Goal: Task Accomplishment & Management: Manage account settings

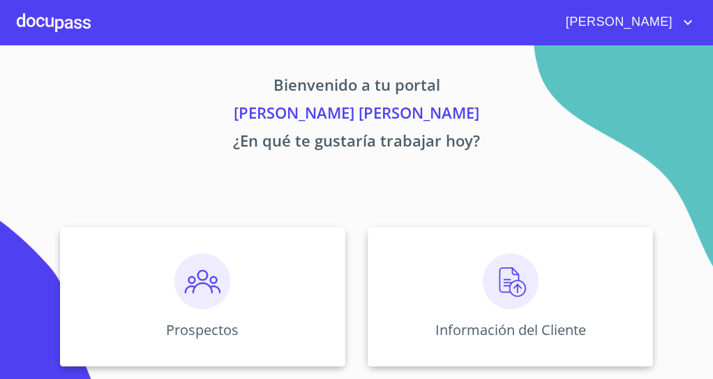
click at [558, 375] on div "Prospectos Información del Cliente Asignación de Ventas" at bounding box center [356, 378] width 685 height 324
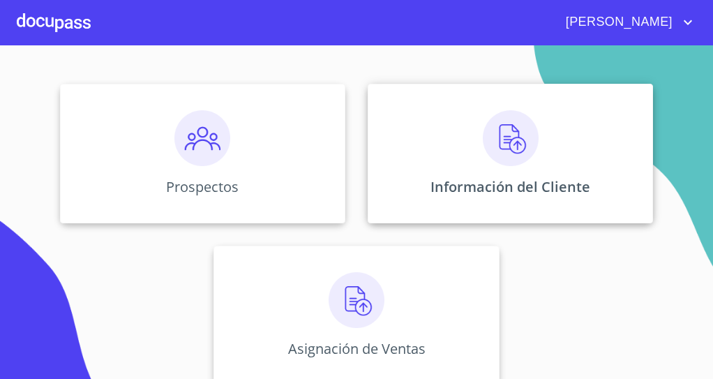
scroll to position [145, 0]
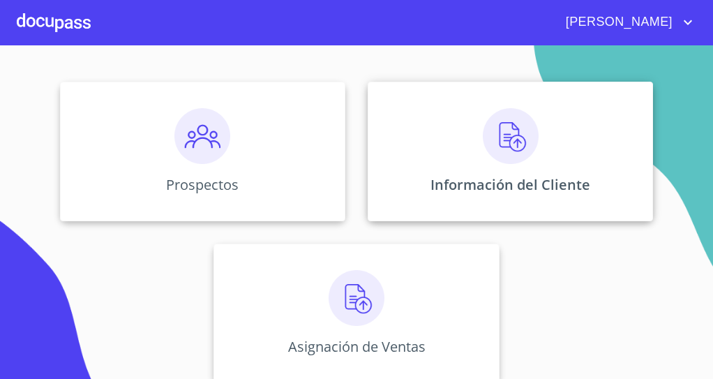
click at [512, 143] on img at bounding box center [511, 136] width 56 height 56
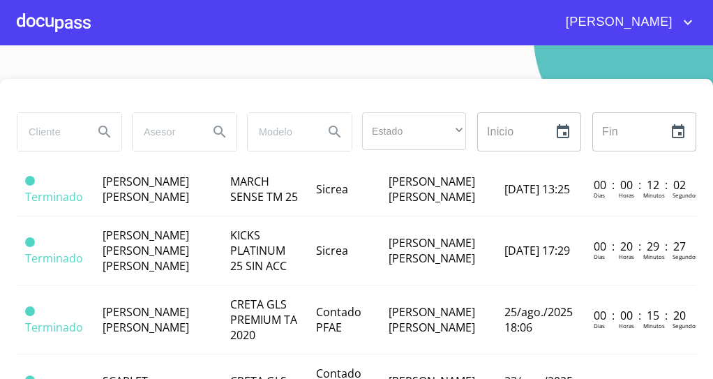
scroll to position [49, 0]
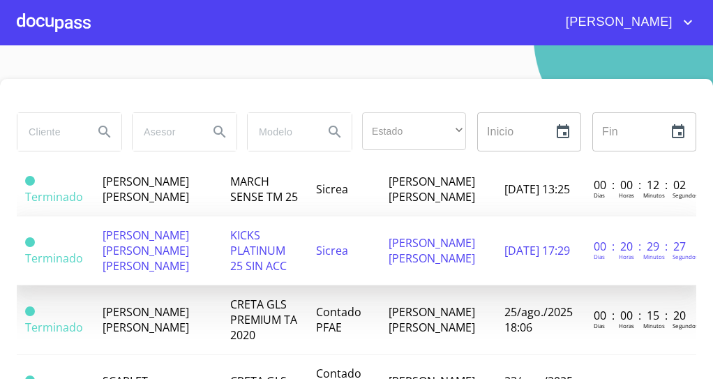
click at [303, 272] on td "KICKS PLATINUM 25 SIN ACC" at bounding box center [265, 250] width 86 height 69
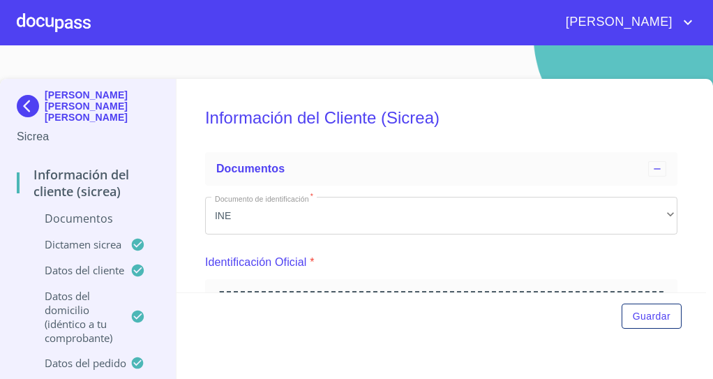
click at [434, 355] on p "Arrastra o selecciona el (los) documento(s) para agregar" at bounding box center [441, 371] width 144 height 33
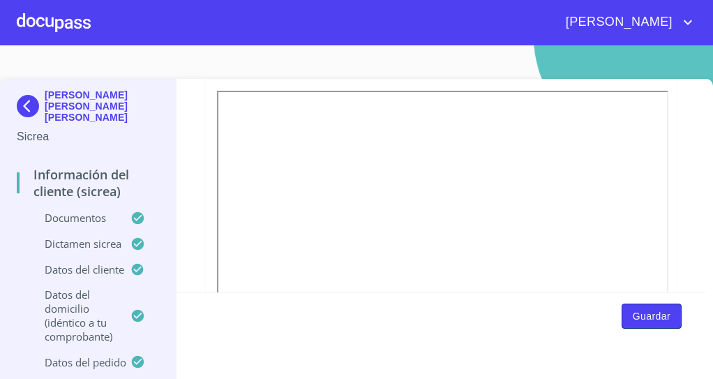
click at [648, 310] on span "Guardar" at bounding box center [652, 316] width 38 height 17
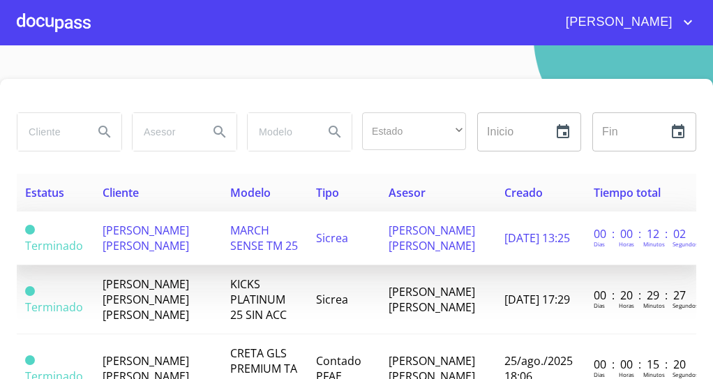
click at [445, 258] on td "[PERSON_NAME] [PERSON_NAME]" at bounding box center [438, 238] width 116 height 54
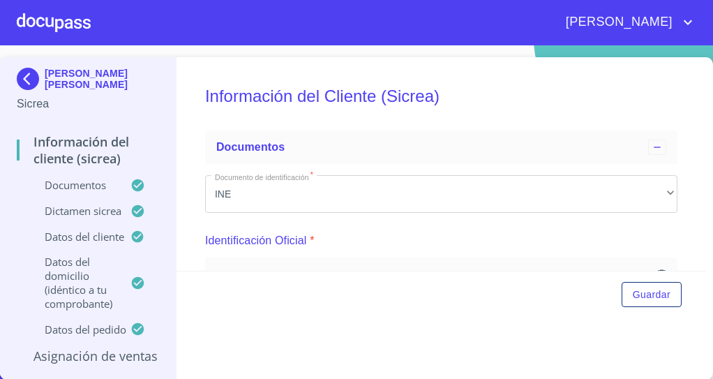
scroll to position [169, 0]
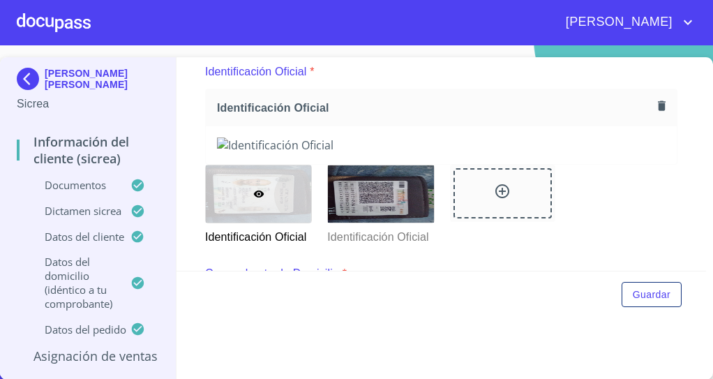
click at [440, 153] on img at bounding box center [441, 144] width 449 height 15
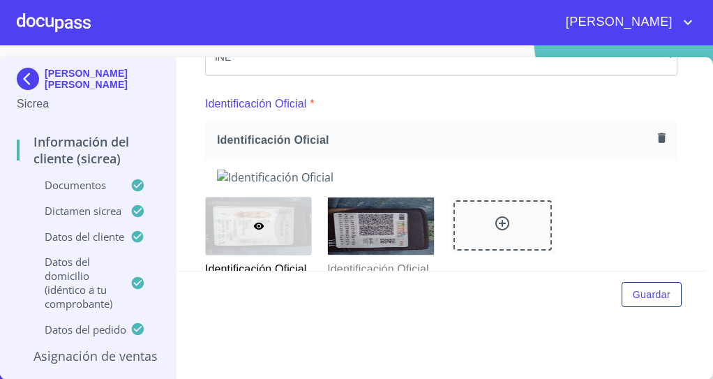
scroll to position [137, 0]
click at [658, 134] on icon "button" at bounding box center [662, 138] width 8 height 10
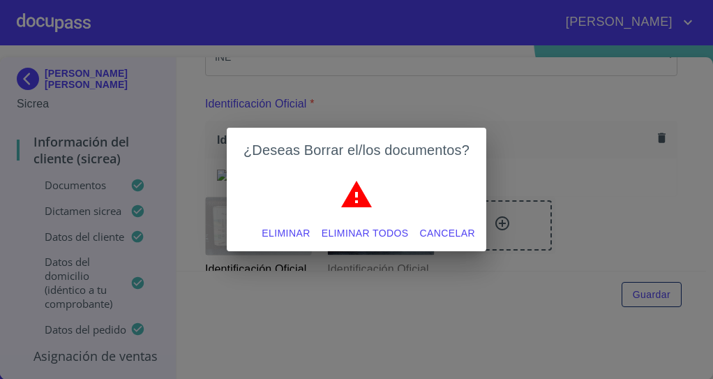
click at [382, 235] on span "Eliminar todos" at bounding box center [365, 233] width 87 height 17
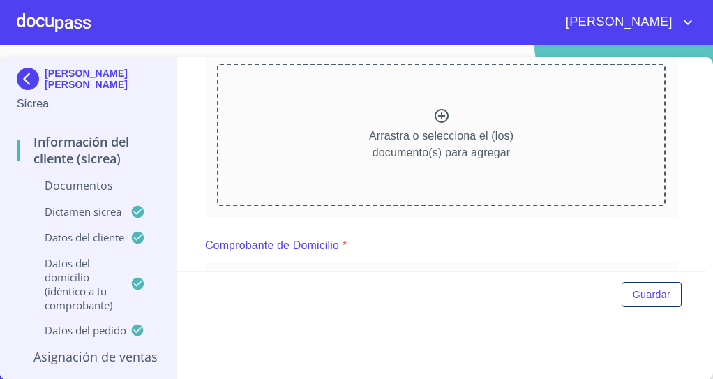
scroll to position [204, 0]
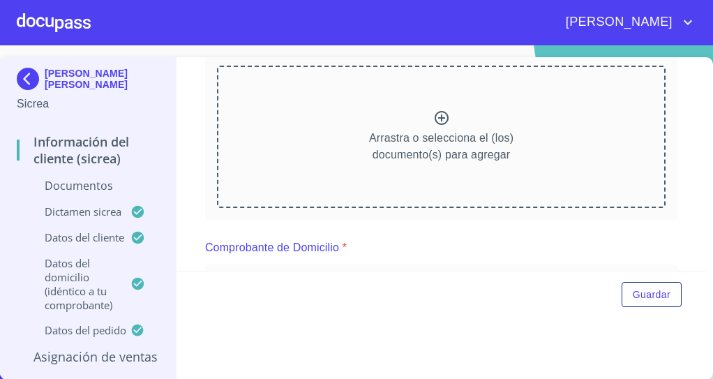
click at [490, 127] on div "Arrastra o selecciona el (los) documento(s) para agregar" at bounding box center [441, 137] width 449 height 142
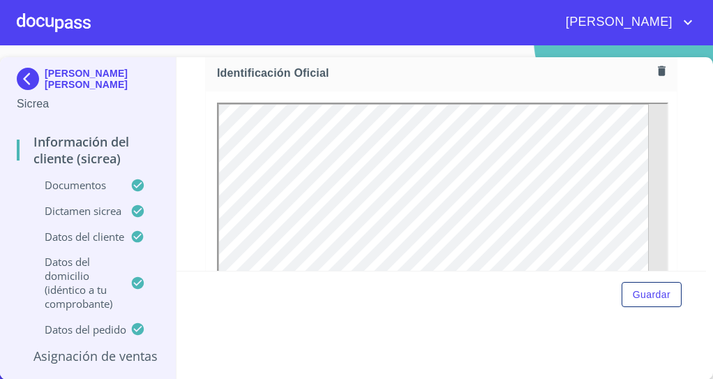
scroll to position [0, 0]
click at [638, 292] on span "Guardar" at bounding box center [652, 294] width 38 height 17
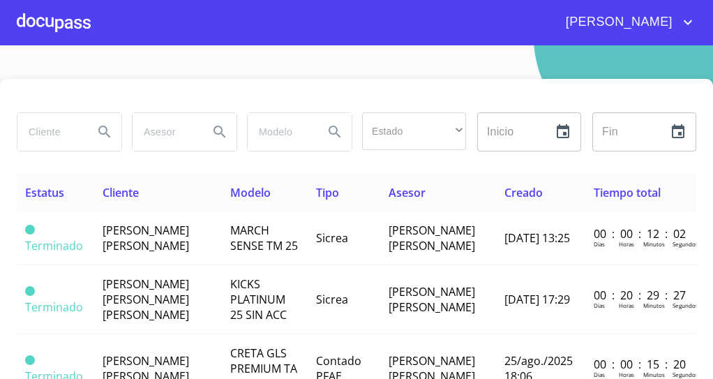
click at [60, 22] on div at bounding box center [54, 22] width 74 height 45
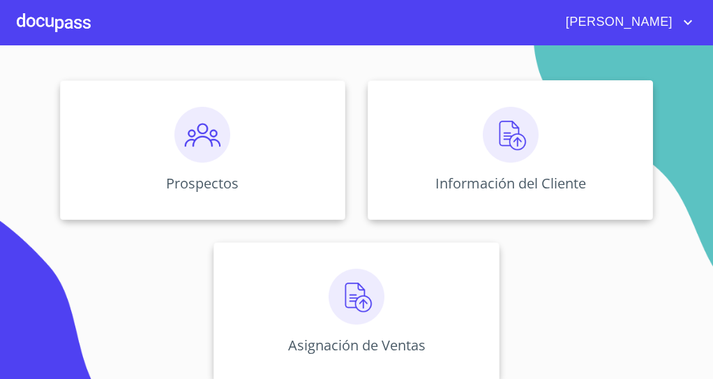
scroll to position [159, 0]
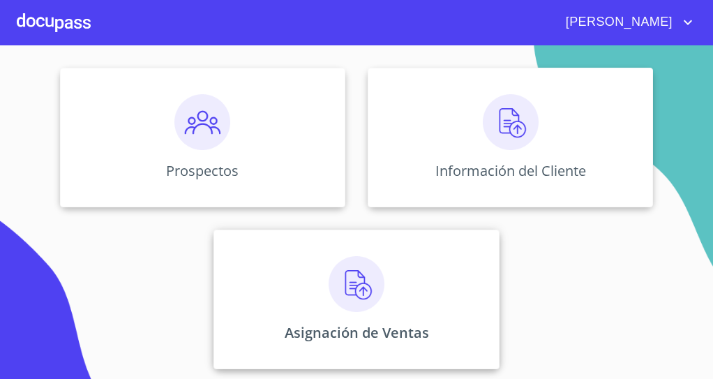
click at [374, 320] on div "Asignación de Ventas" at bounding box center [355, 300] width 285 height 140
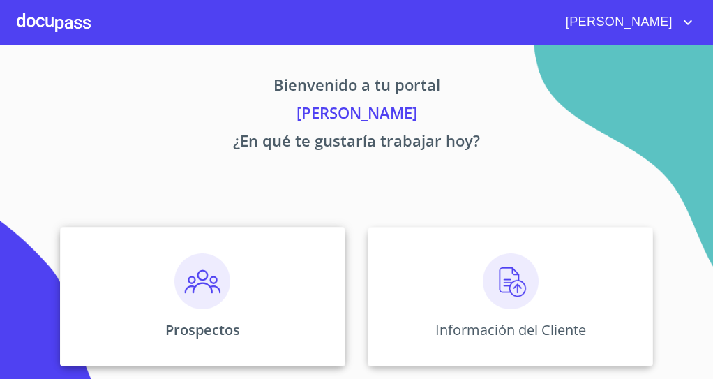
click at [186, 282] on img at bounding box center [202, 281] width 56 height 56
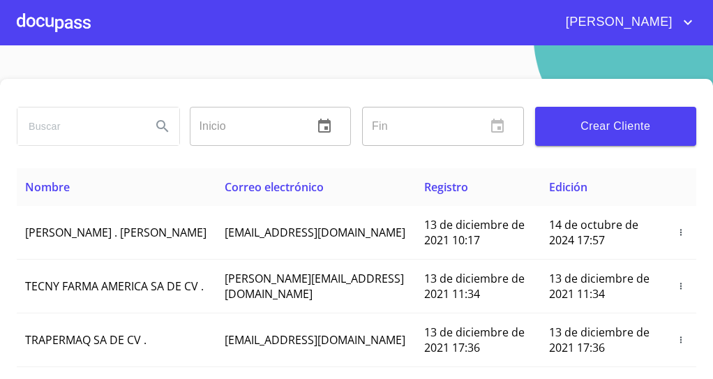
click at [111, 131] on input "search" at bounding box center [78, 126] width 123 height 38
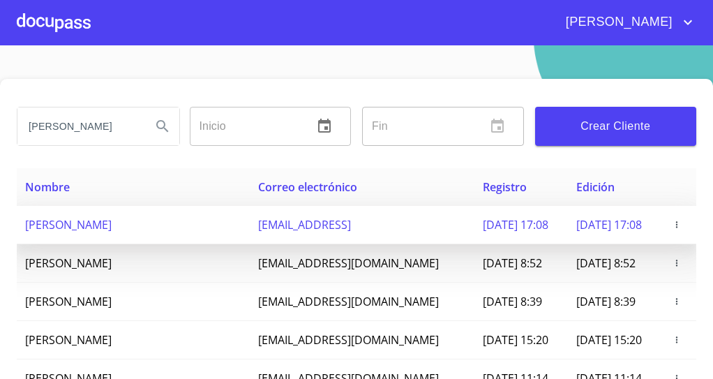
click at [119, 233] on td "FERNANDO LOPEZ HERNANDEZ" at bounding box center [133, 225] width 233 height 38
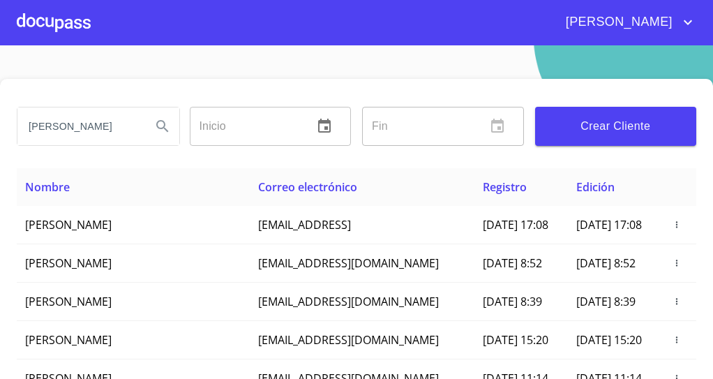
click at [87, 123] on input "fernando" at bounding box center [78, 126] width 123 height 38
type input "fernando martinez"
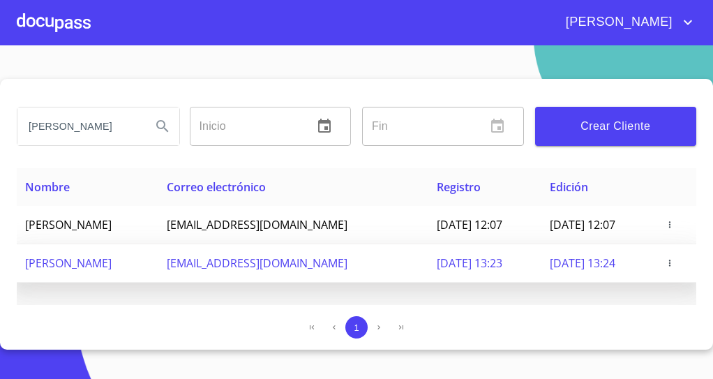
click at [137, 283] on td "[PERSON_NAME] [PERSON_NAME]" at bounding box center [88, 263] width 142 height 38
click at [225, 271] on span "fernandomtz87rm@gmail.com" at bounding box center [257, 262] width 181 height 15
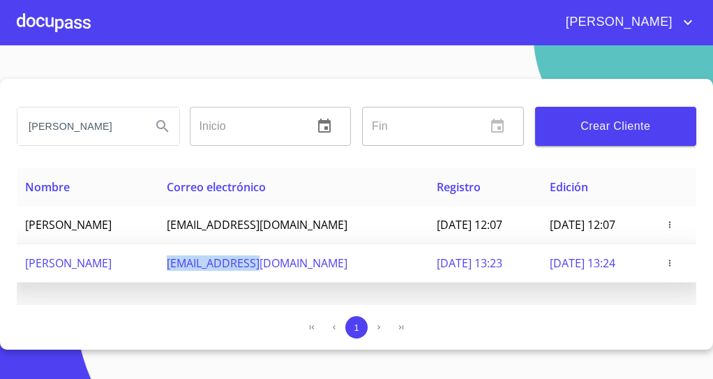
click at [669, 268] on icon "button" at bounding box center [670, 263] width 10 height 10
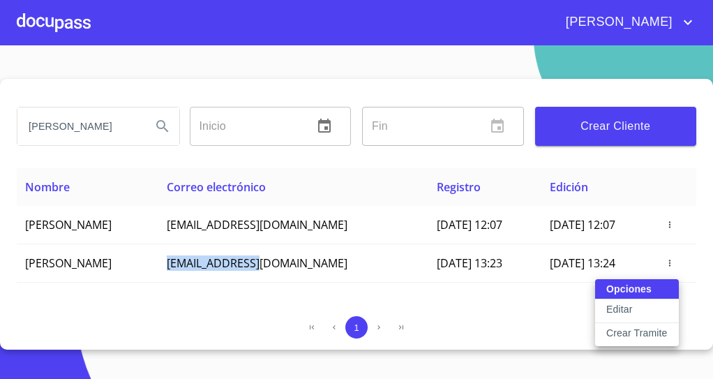
click at [642, 309] on button "Editar" at bounding box center [637, 311] width 84 height 24
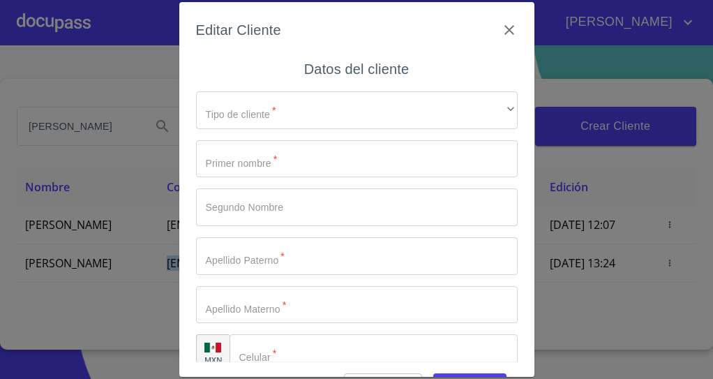
type input "[PERSON_NAME]"
type input "[PHONE_NUMBER]"
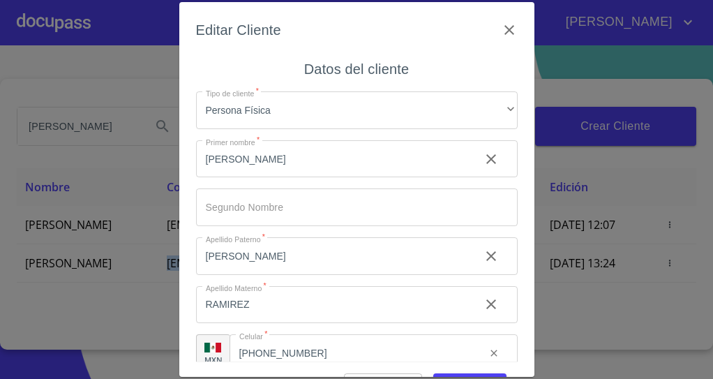
scroll to position [22, 0]
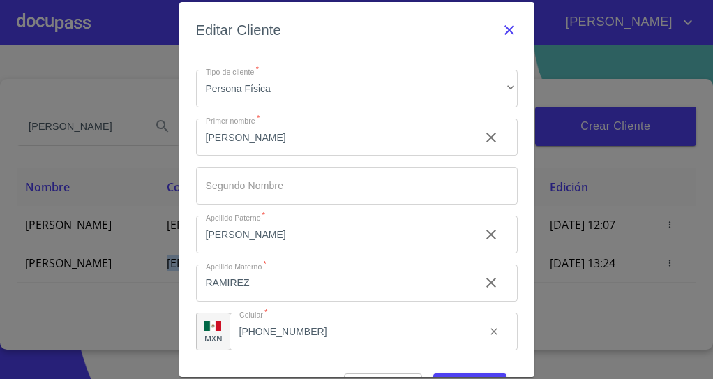
click at [504, 30] on icon "button" at bounding box center [509, 30] width 10 height 10
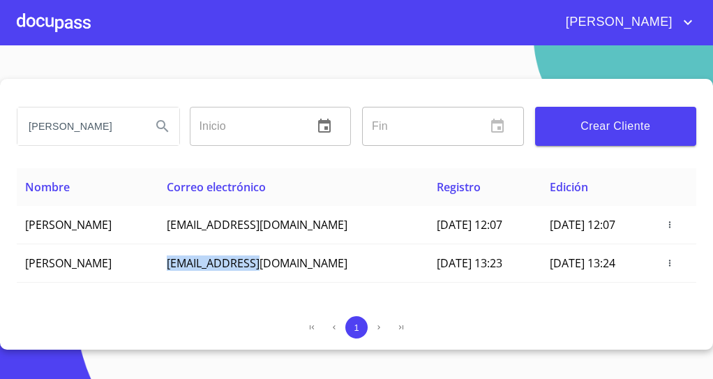
scroll to position [1, 0]
click at [60, 14] on div at bounding box center [54, 22] width 74 height 45
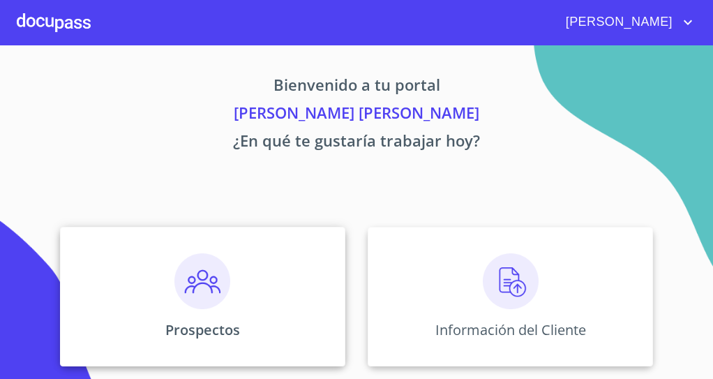
click at [205, 290] on img at bounding box center [202, 281] width 56 height 56
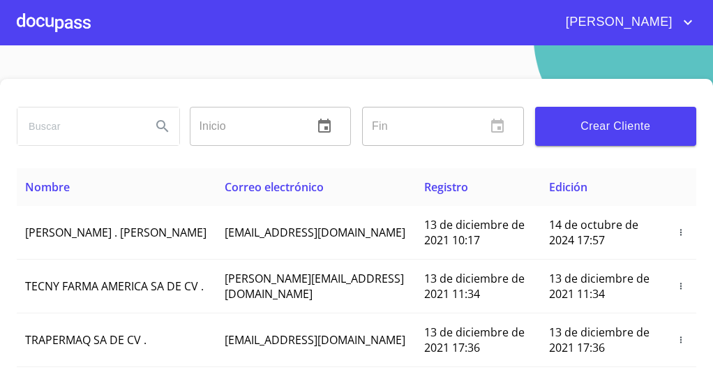
click at [77, 119] on input "search" at bounding box center [78, 126] width 123 height 38
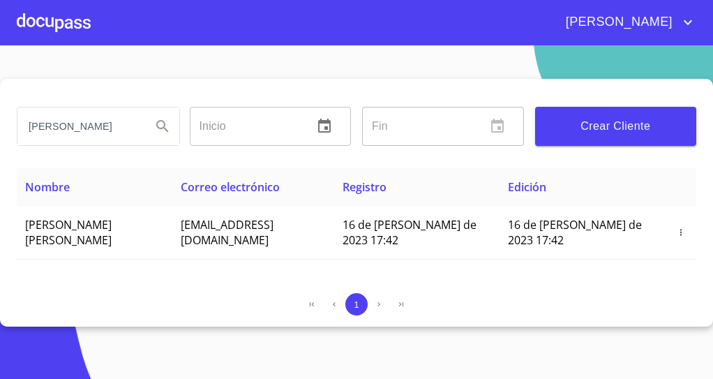
click at [89, 124] on input "jorge va" at bounding box center [78, 126] width 123 height 38
type input "jorge armando"
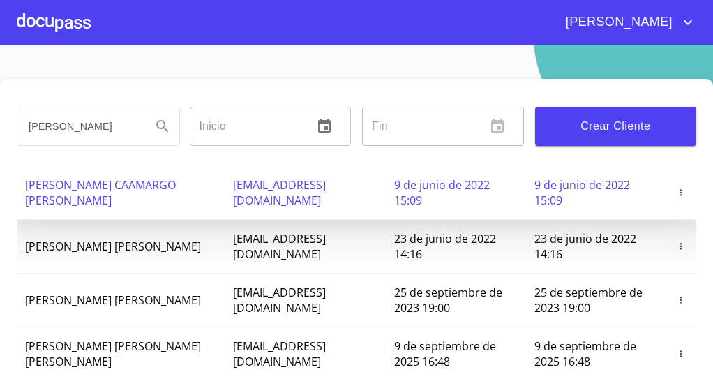
scroll to position [116, 0]
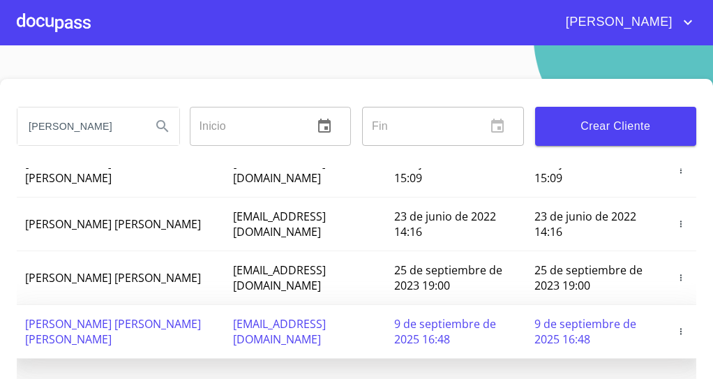
click at [261, 335] on span "jorgevazquezamora@gmail.com" at bounding box center [279, 331] width 93 height 31
click at [676, 330] on icon "button" at bounding box center [681, 332] width 10 height 10
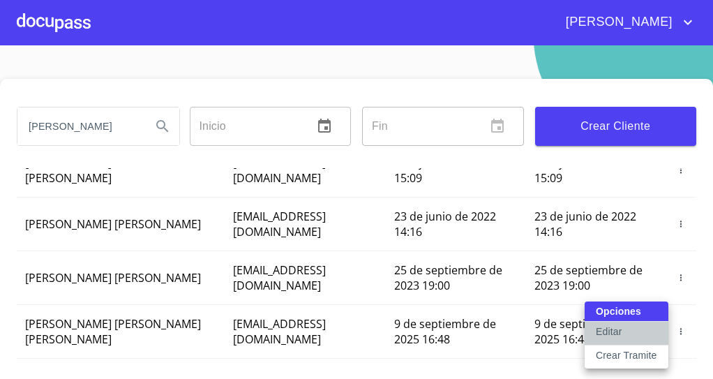
click at [636, 333] on button "Editar" at bounding box center [627, 334] width 84 height 24
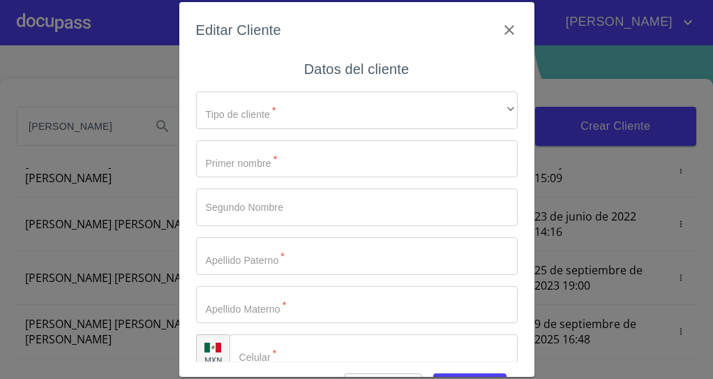
type input "[PERSON_NAME]"
type input "[GEOGRAPHIC_DATA]"
type input "[PHONE_NUMBER]"
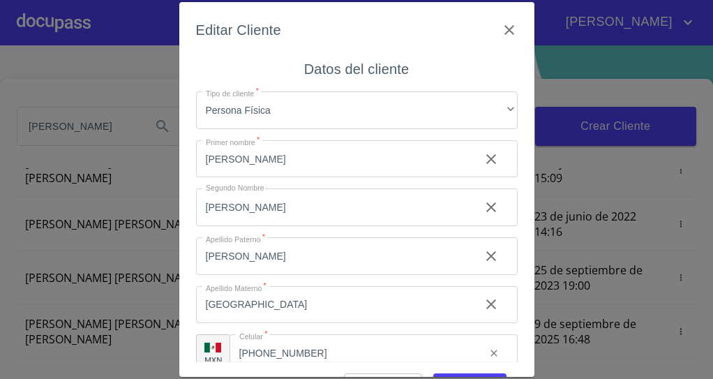
scroll to position [22, 0]
